Goal: Task Accomplishment & Management: Use online tool/utility

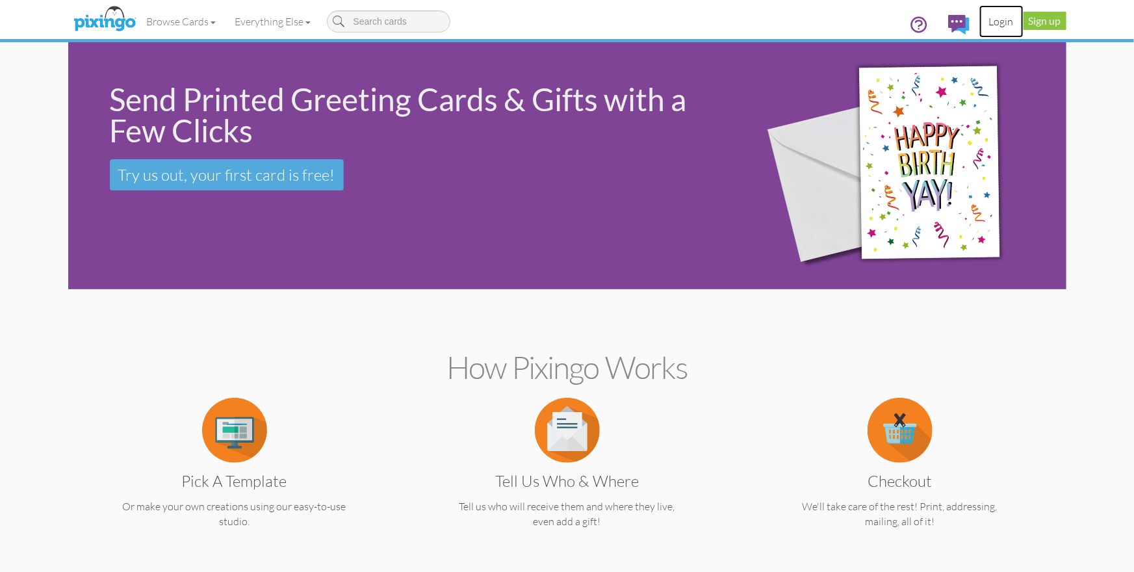
click at [1004, 21] on link "Login" at bounding box center [1001, 21] width 44 height 32
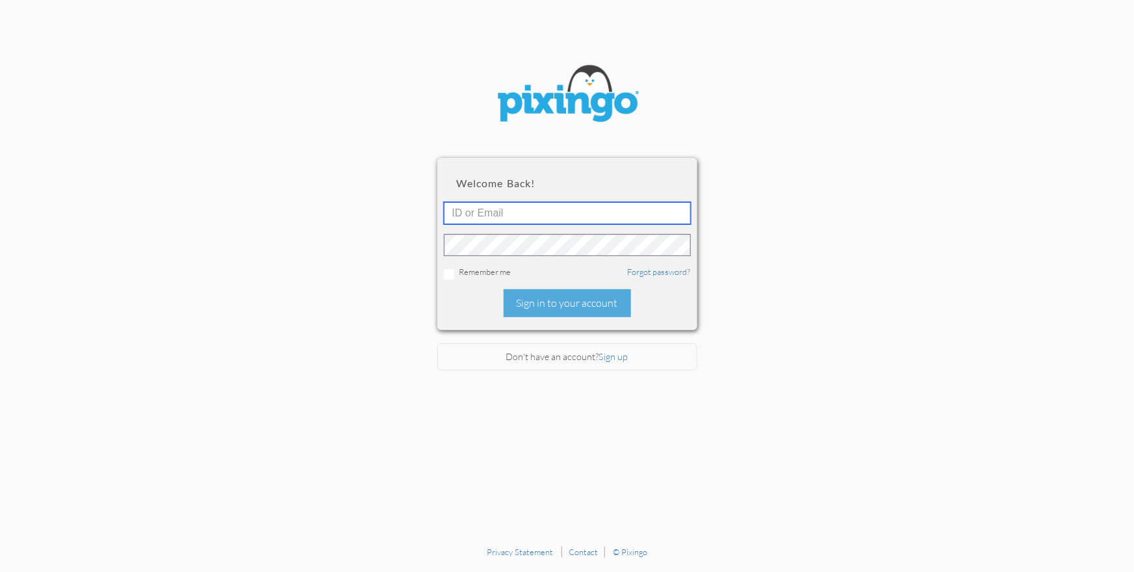
type input "1644"
click at [571, 305] on div "Sign in to your account" at bounding box center [567, 303] width 127 height 28
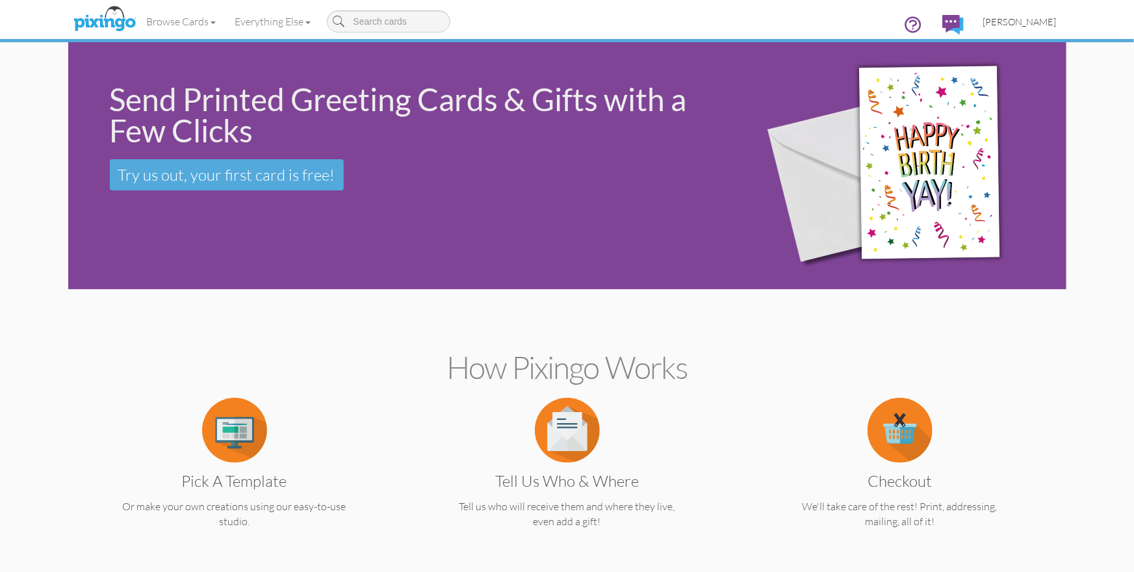
click at [1021, 22] on span "[PERSON_NAME]" at bounding box center [1019, 21] width 73 height 11
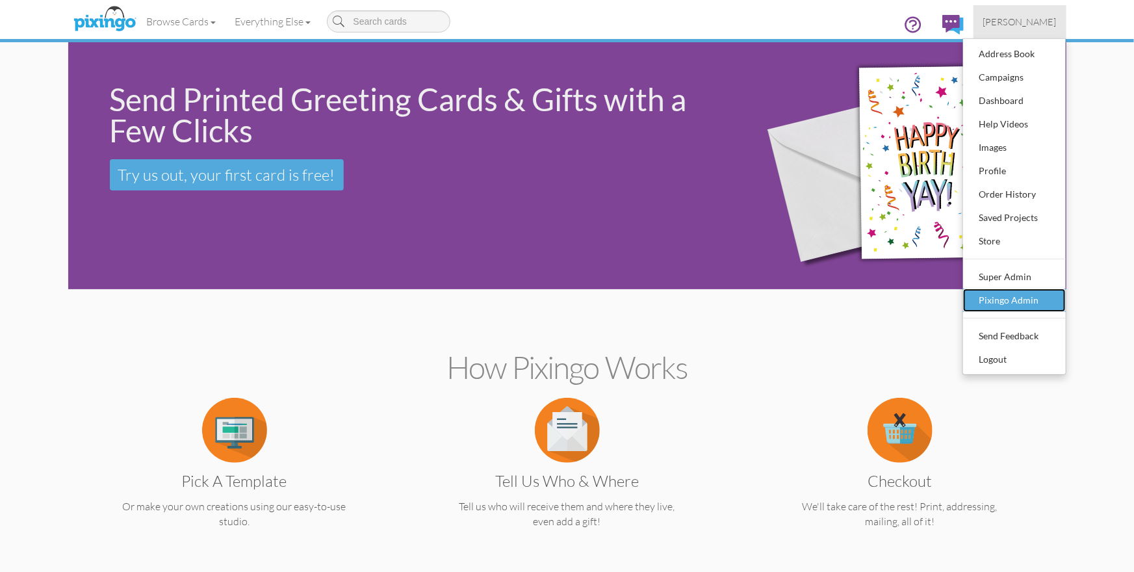
click at [1015, 302] on div "Pixingo Admin" at bounding box center [1014, 300] width 77 height 19
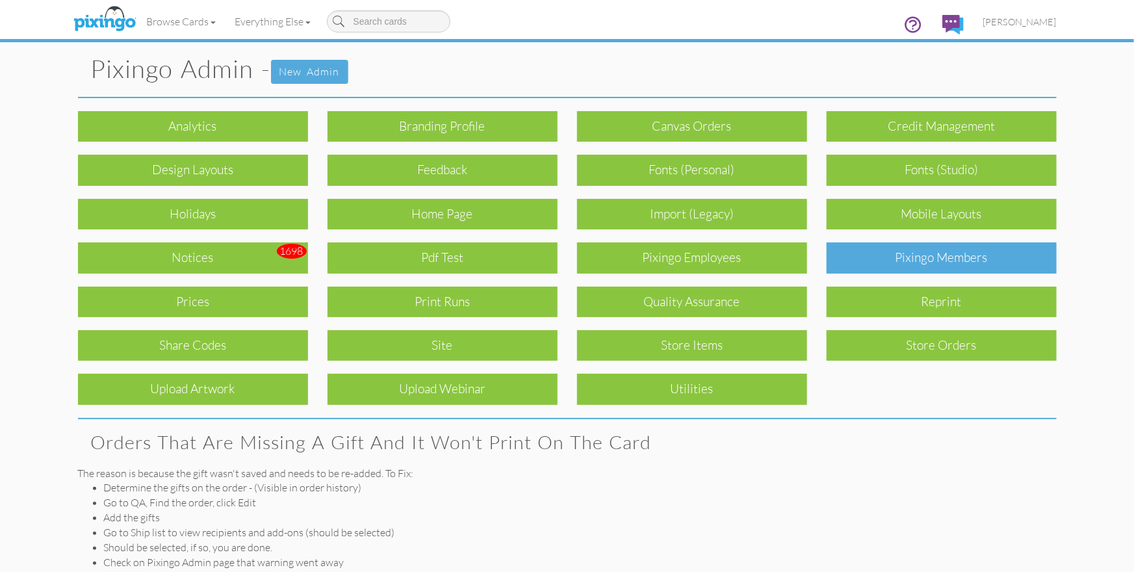
click at [891, 257] on div "Pixingo Members" at bounding box center [942, 257] width 230 height 31
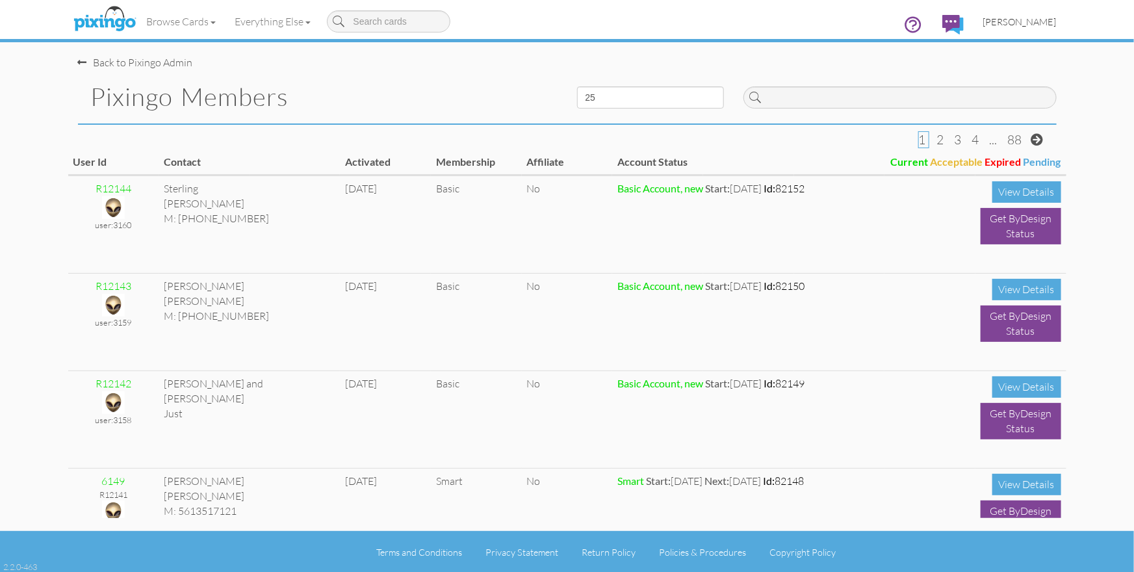
click at [1028, 21] on span "[PERSON_NAME]" at bounding box center [1019, 21] width 73 height 11
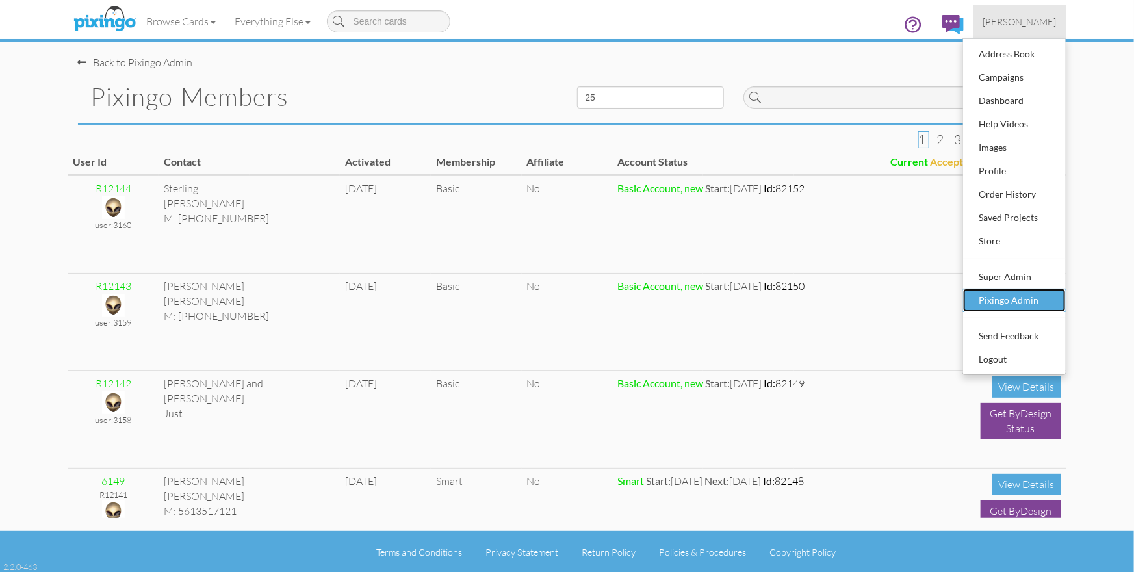
click at [1002, 295] on div "Pixingo Admin" at bounding box center [1014, 300] width 77 height 19
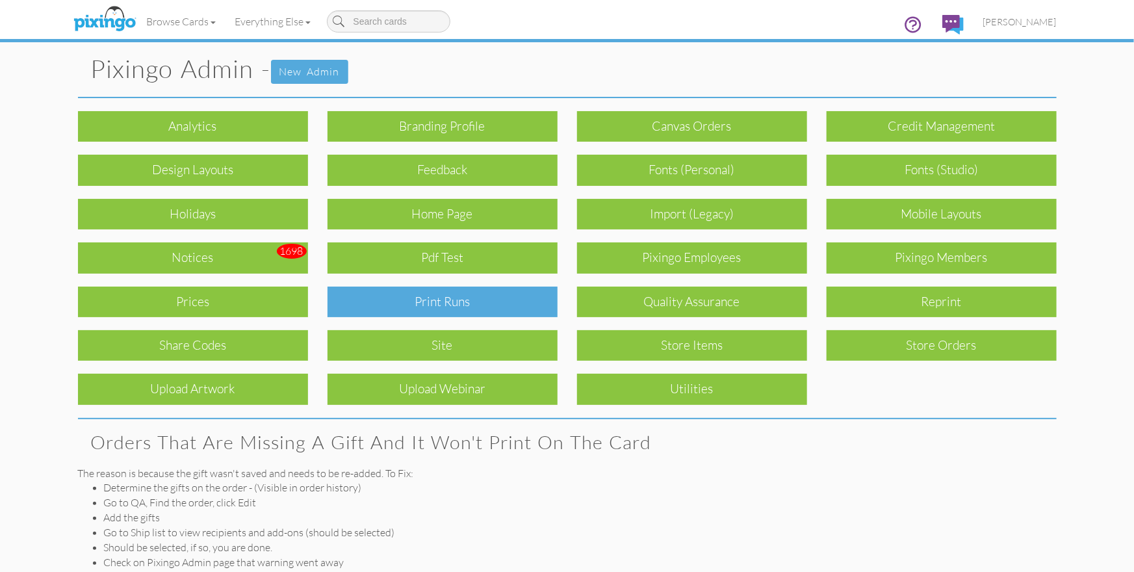
click at [397, 296] on div "Print Runs" at bounding box center [443, 302] width 230 height 31
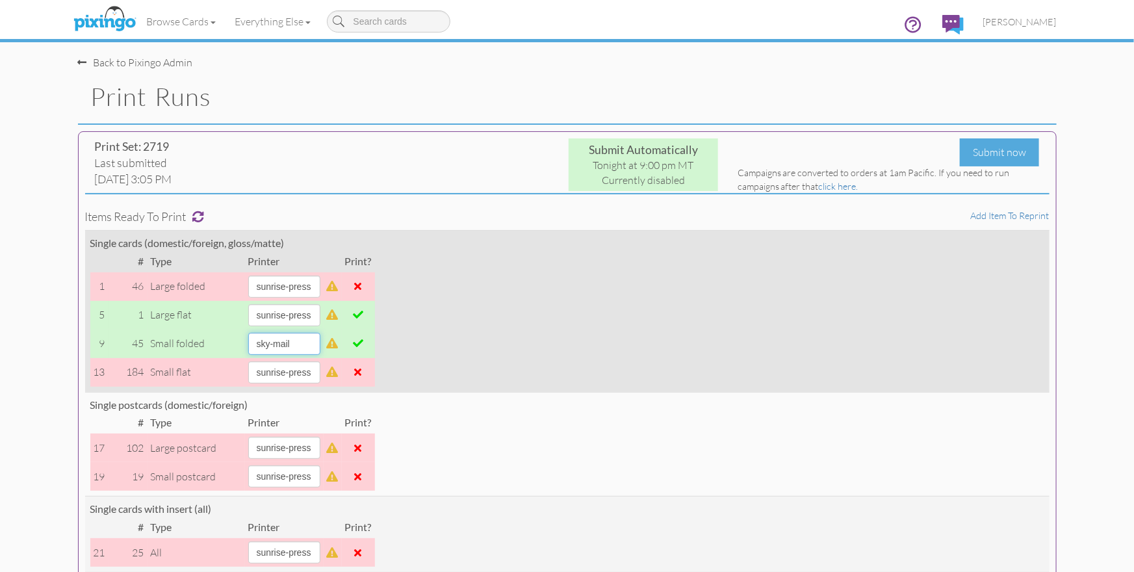
click at [320, 341] on select "[PERSON_NAME] sky-mail sunrise-press" at bounding box center [284, 344] width 72 height 22
select select "string:sunrise-press"
click at [248, 333] on select "[PERSON_NAME] sky-mail sunrise-press" at bounding box center [284, 344] width 72 height 22
click at [363, 341] on span at bounding box center [358, 343] width 10 height 10
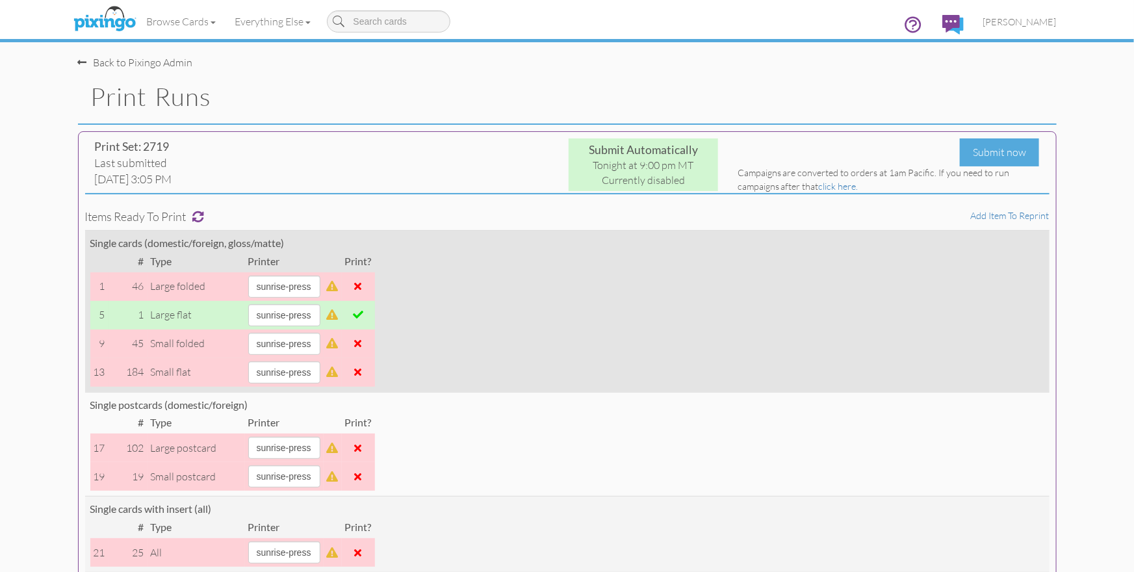
click at [363, 318] on span at bounding box center [358, 314] width 10 height 10
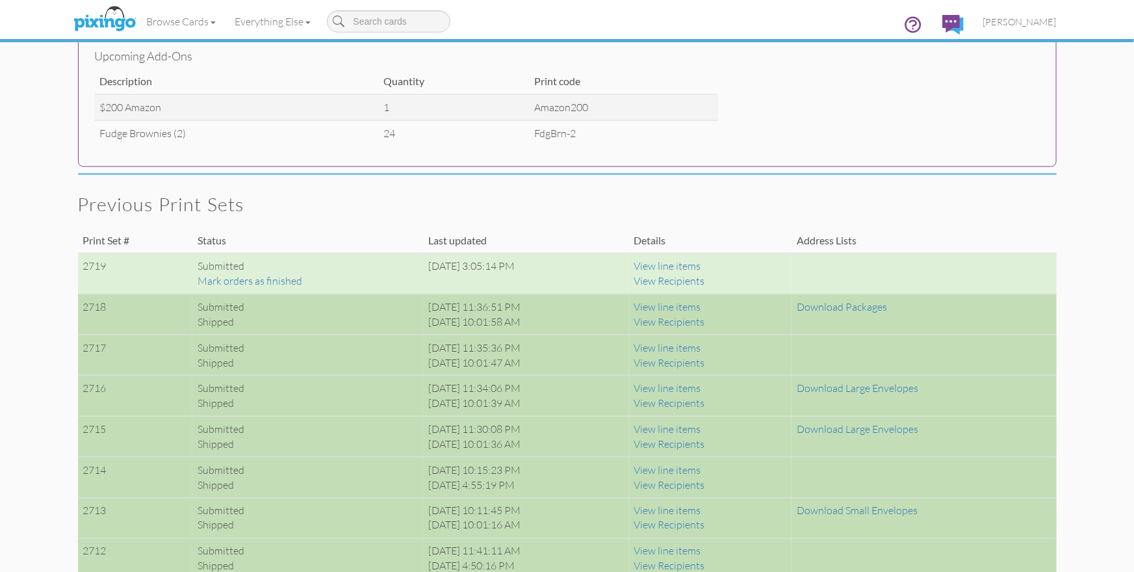
scroll to position [738, 0]
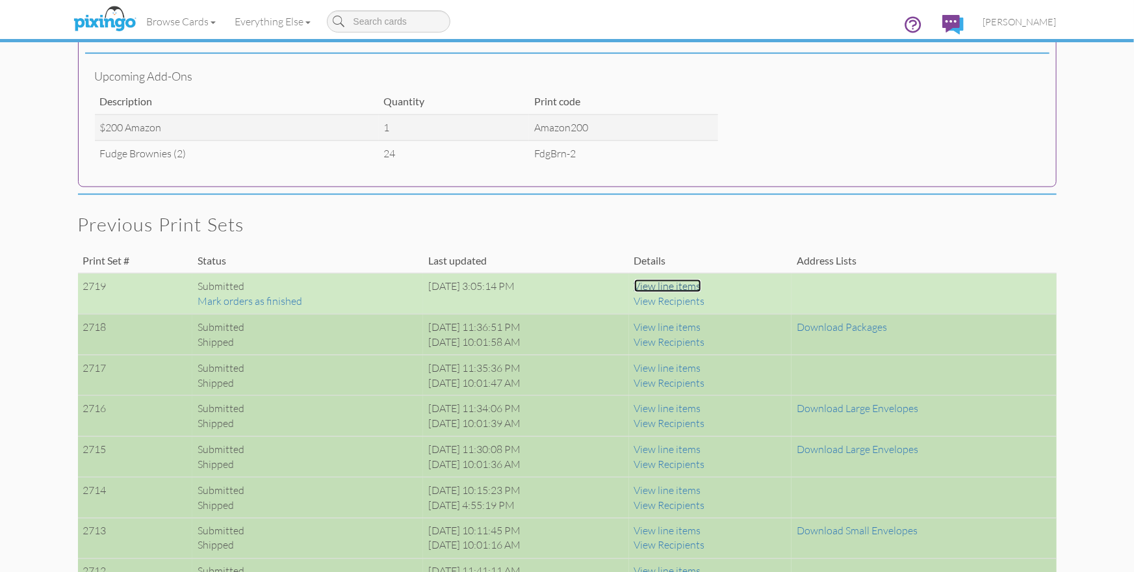
click at [677, 284] on link "View line items" at bounding box center [667, 285] width 67 height 13
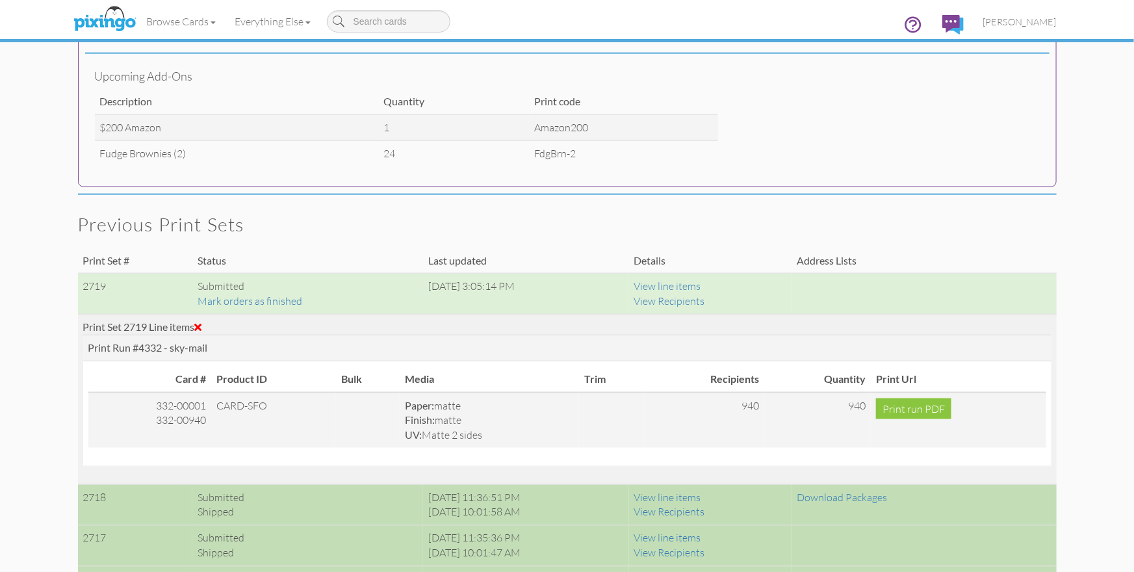
click at [202, 324] on span at bounding box center [198, 327] width 7 height 10
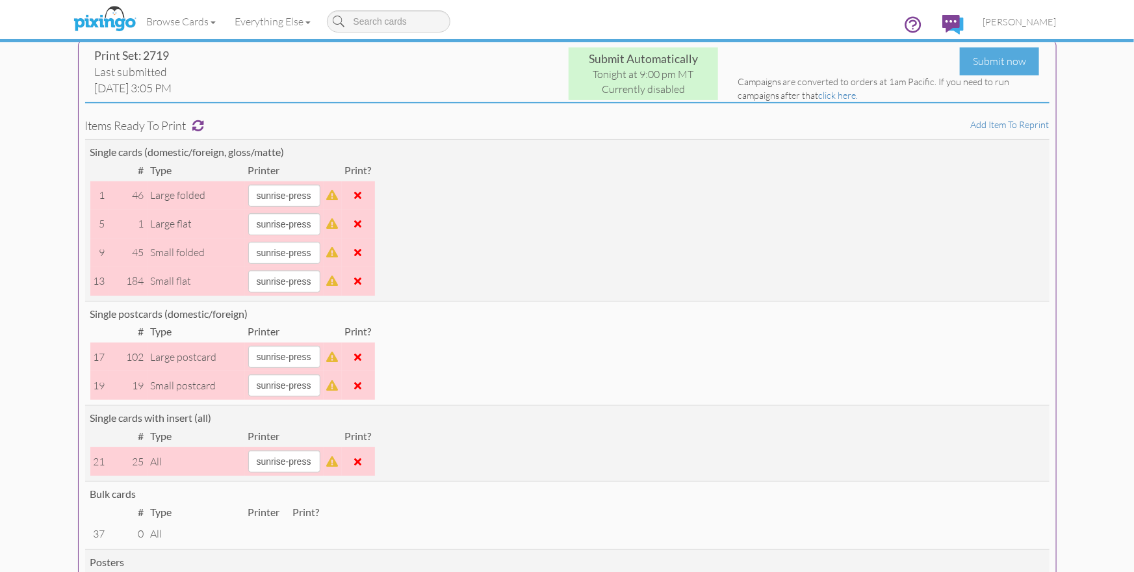
scroll to position [0, 0]
